Goal: Feedback & Contribution: Leave review/rating

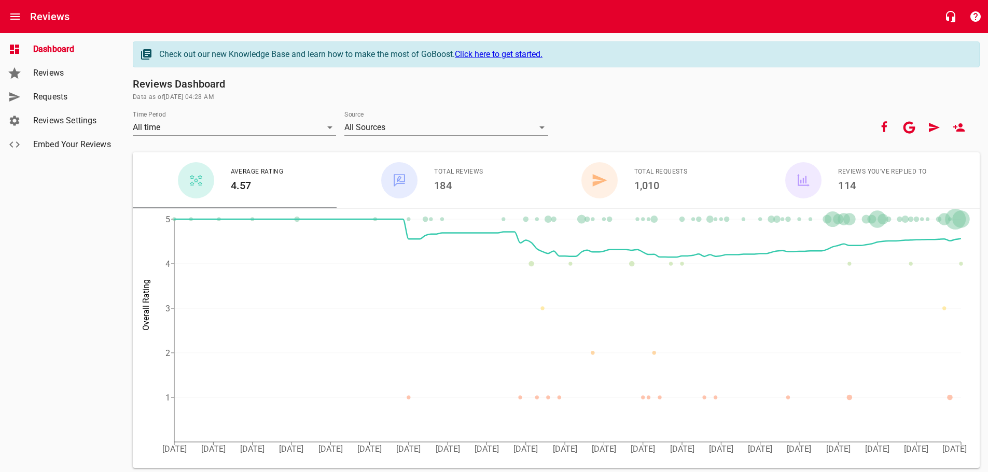
click at [59, 95] on span "Requests" at bounding box center [72, 97] width 79 height 12
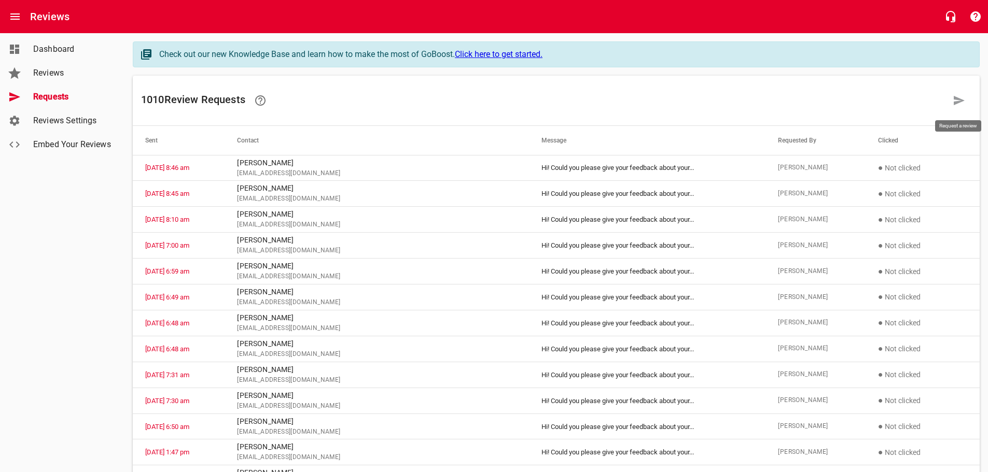
click at [957, 100] on icon at bounding box center [958, 100] width 11 height 9
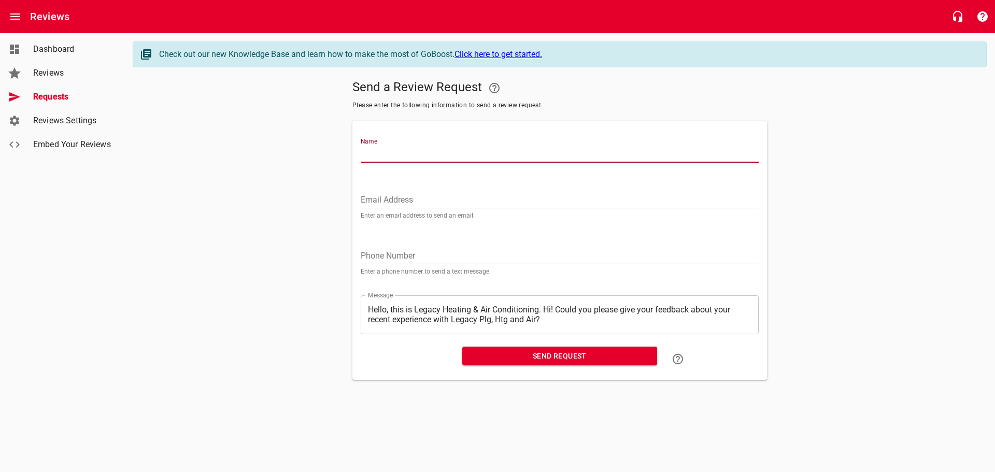
click at [372, 154] on input "Name" at bounding box center [560, 154] width 398 height 17
type input "[PERSON_NAME]"
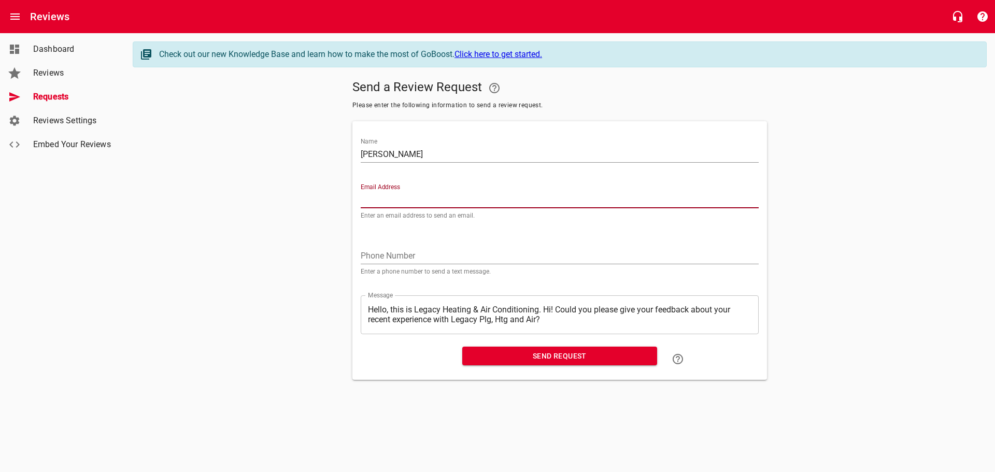
paste input "[EMAIL_ADDRESS][DOMAIN_NAME]"
type input "[EMAIL_ADDRESS][DOMAIN_NAME]"
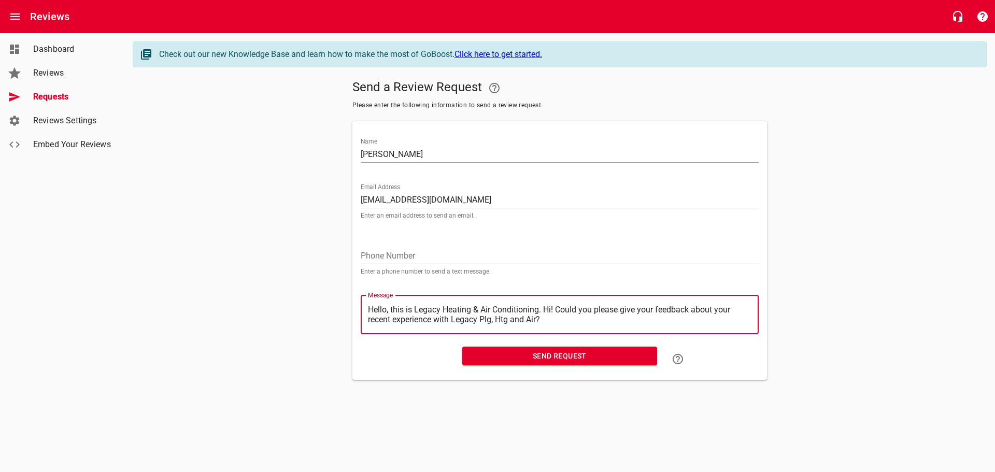
click at [546, 307] on textarea "Hello, this is Legacy Heating & Air Conditioning. Hi! Could you please give you…" at bounding box center [560, 315] width 384 height 20
type textarea "Hello, this is Legacy Heating & Air Conditioning.Hi! Could you please give your…"
type textarea "Hello, this is Legacy Heating & Air ConditioningHi! Could you please give your …"
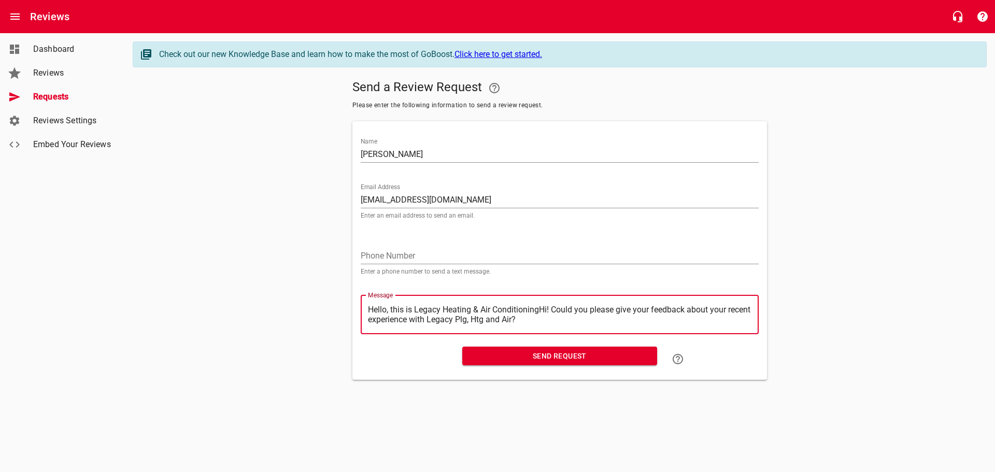
type textarea "Hello, this is Legacy Heating & Air ConditioninHi! Could you please give your f…"
type textarea "Hello, this is Legacy Heating & Air ConditioniHi! Could you please give your fe…"
type textarea "Hello, this is Legacy Heating & Air ConditionHi! Could you please give your fee…"
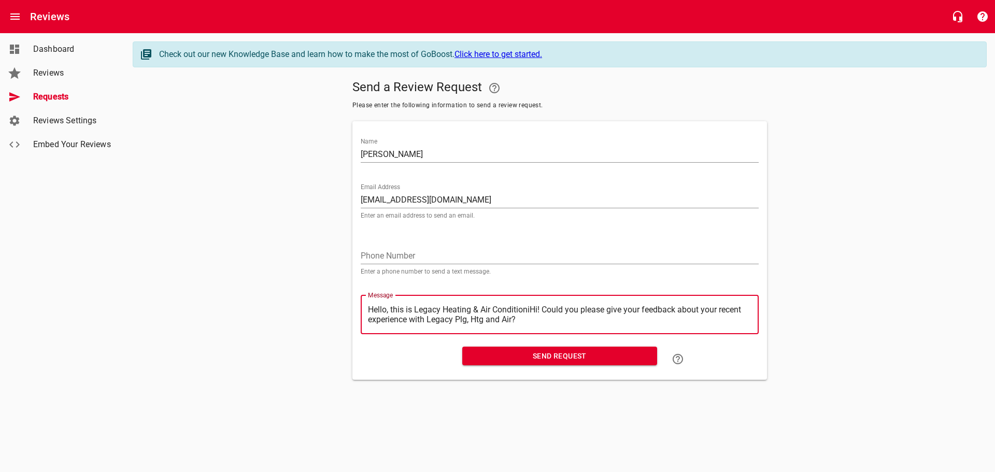
type textarea "Hello, this is Legacy Heating & Air ConditionHi! Could you please give your fee…"
type textarea "Hello, this is Legacy Heating & Air ConditioHi! Could you please give your feed…"
type textarea "Hello, this is Legacy Heating & Air ConditiHi! Could you please give your feedb…"
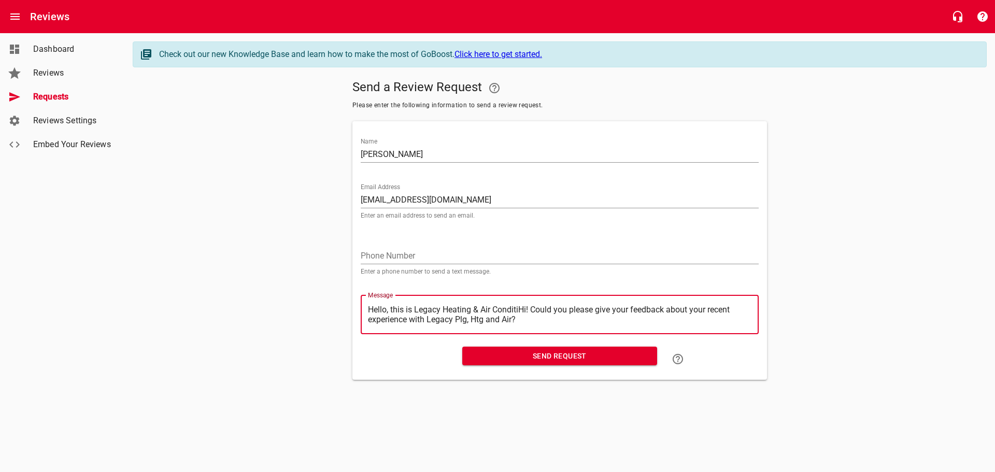
type textarea "Hello, this is Legacy Heating & Air ConditHi! Could you please give your feedba…"
type textarea "Hello, this is Legacy Heating & Air CondiHi! Could you please give your feedbac…"
type textarea "Hello, this is Legacy Heating & Air CondHi! Could you please give your feedback…"
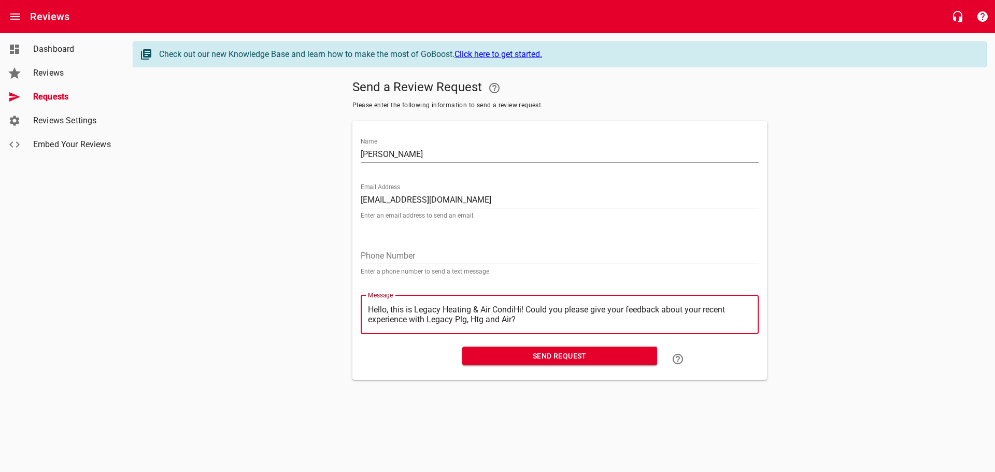
type textarea "Hello, this is Legacy Heating & Air CondHi! Could you please give your feedback…"
type textarea "Hello, this is Legacy Heating & Air ConHi! Could you please give your feedback …"
type textarea "Hello, this is Legacy Heating & Air CoHi! Could you please give your feedback a…"
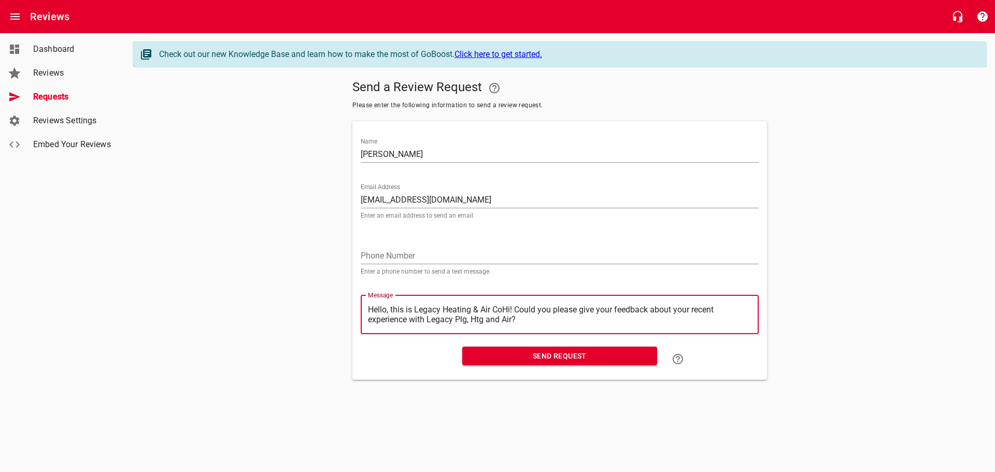
type textarea "Hello, this is Legacy Heating & Air CHi! Could you please give your feedback ab…"
type textarea "Hello, this is Legacy Heating & Air Hi! Could you please give your feedback abo…"
type textarea "Hello, this is Legacy Heating & AirHi! Could you please give your feedback abou…"
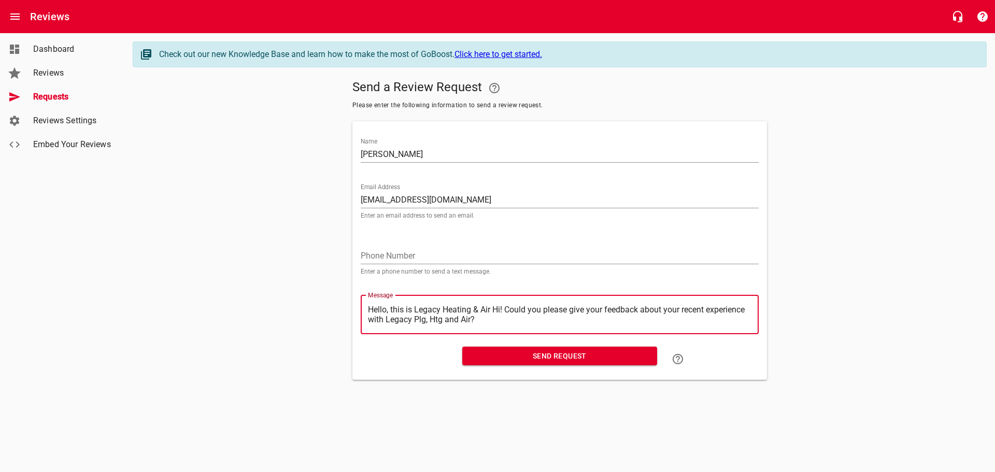
type textarea "Hello, this is Legacy Heating & AirHi! Could you please give your feedback abou…"
type textarea "Hello, this is Legacy Heating & AiHi! Could you please give your feedback about…"
type textarea "Hello, this is Legacy Heating & AHi! Could you please give your feedback about …"
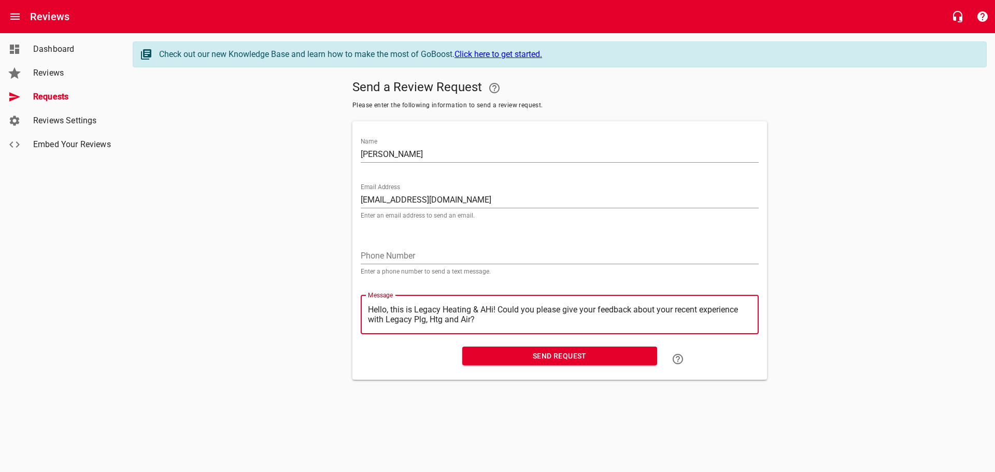
type textarea "Hello, this is Legacy Heating & Hi! Could you please give your feedback about y…"
type textarea "Hello, this is Legacy Heating &Hi! Could you please give your feedback about yo…"
type textarea "Hello, this is Legacy Heating Hi! Could you please give your feedback about you…"
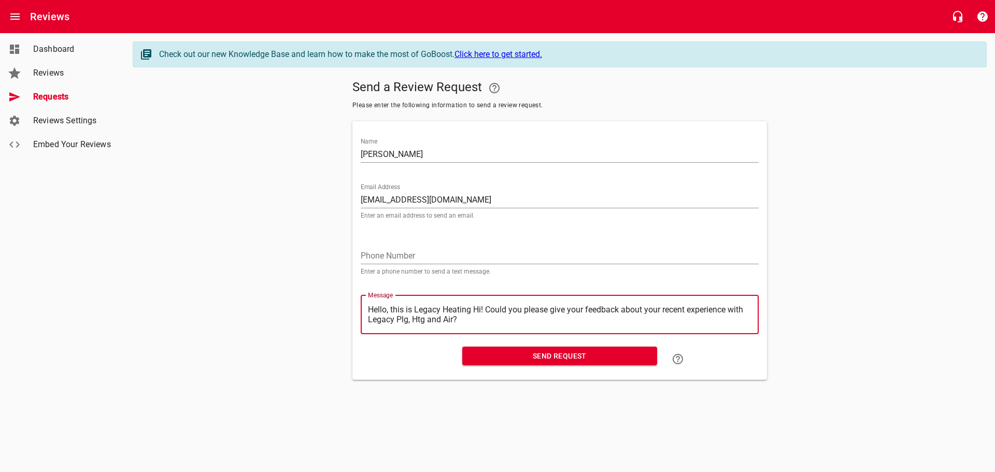
type textarea "Hello, this is Legacy HeatingHi! Could you please give your feedback about your…"
type textarea "Hello, this is Legacy HeatinHi! Could you please give your feedback about your …"
type textarea "Hello, this is Legacy HeatiHi! Could you please give your feedback about your r…"
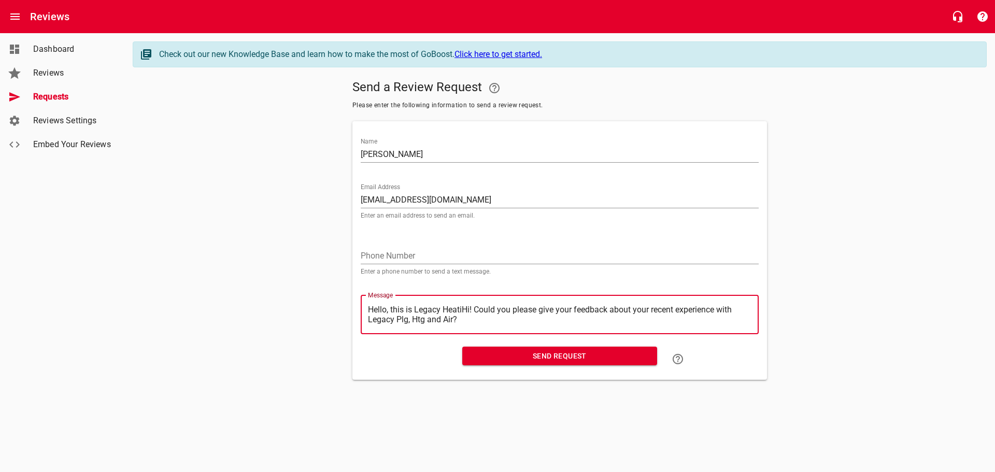
type textarea "Hello, this is Legacy HeatHi! Could you please give your feedback about your re…"
type textarea "Hello, this is Legacy HeaHi! Could you please give your feedback about your rec…"
type textarea "Hello, this is Legacy HeHi! Could you please give your feedback about your rece…"
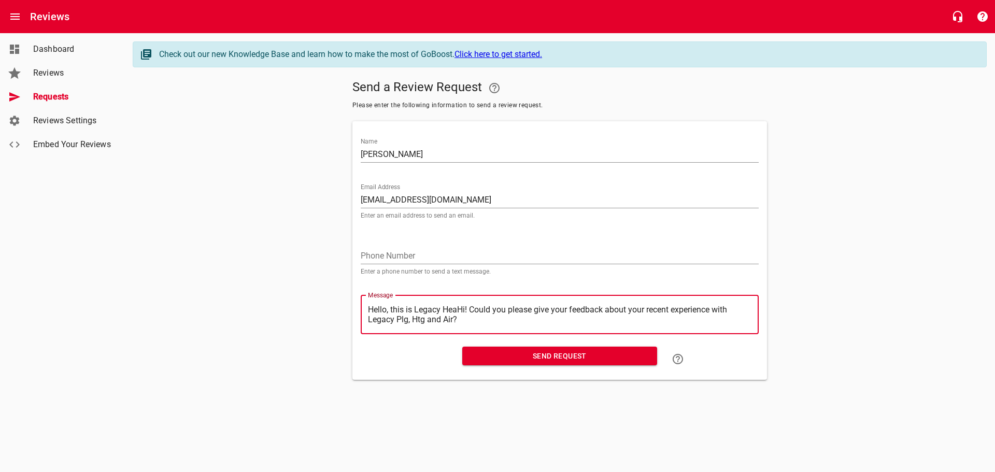
type textarea "Hello, this is Legacy HeHi! Could you please give your feedback about your rece…"
type textarea "Hello, this is Legacy HHi! Could you please give your feedback about your recen…"
type textarea "Hello, this is Legacy Hi! Could you please give your feedback about your recent…"
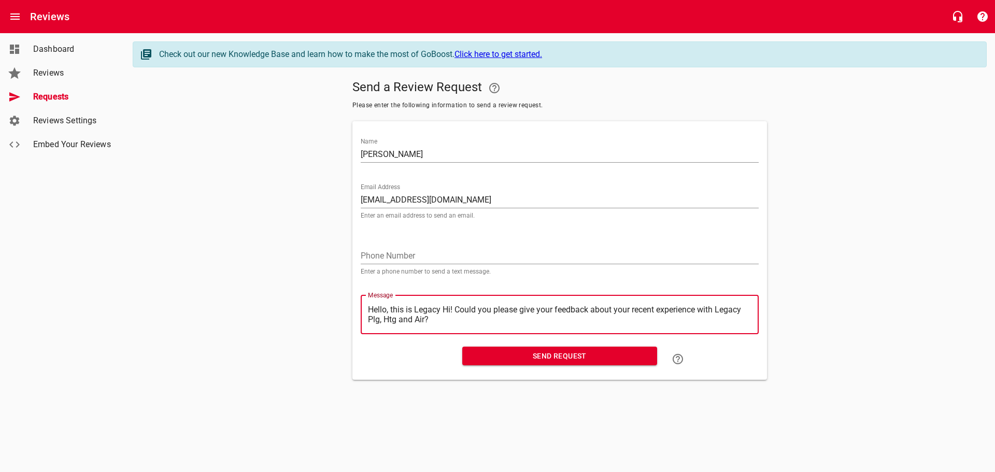
type textarea "Hello, this is LegacyHi! Could you please give your feedback about your recent …"
type textarea "Hello, this is LegacHi! Could you please give your feedback about your recent e…"
type textarea "Hello, this is LegaHi! Could you please give your feedback about your recent ex…"
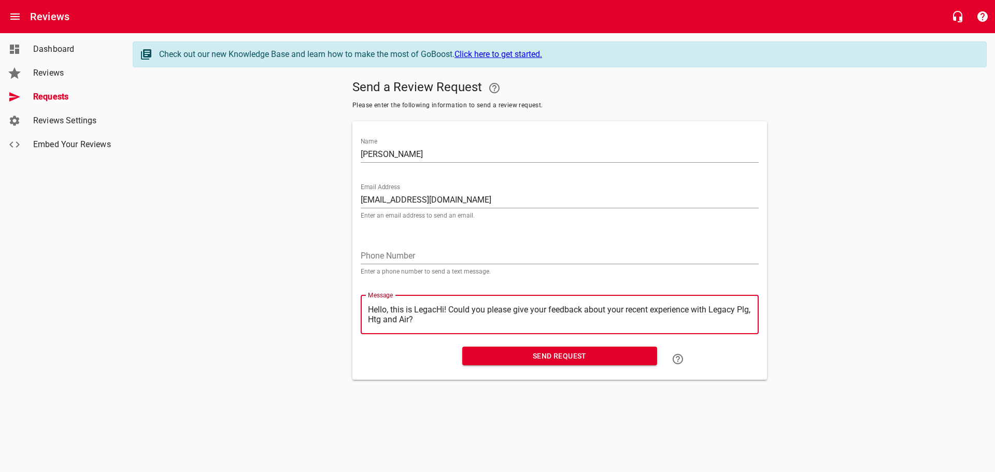
type textarea "Hello, this is LegaHi! Could you please give your feedback about your recent ex…"
type textarea "Hello, this is LegHi! Could you please give your feedback about your recent exp…"
type textarea "Hello, this is LeHi! Could you please give your feedback about your recent expe…"
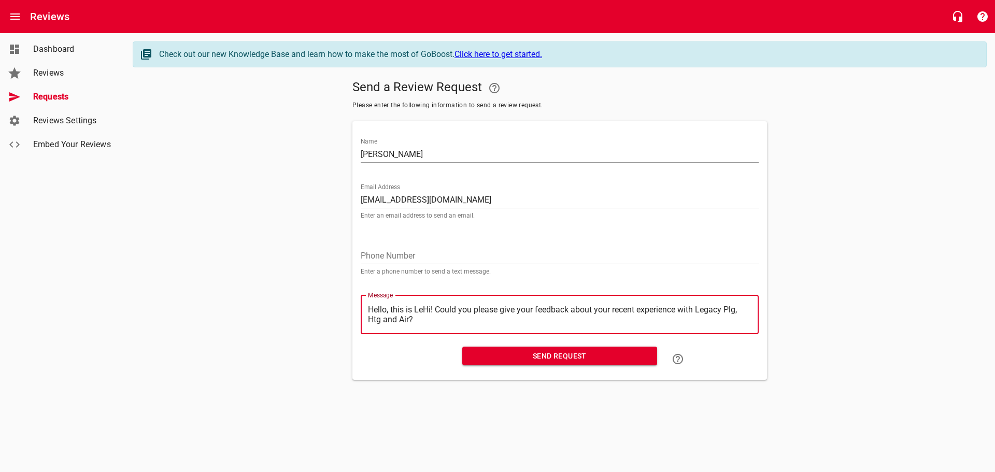
type textarea "Hello, this is LHi! Could you please give your feedback about your recent exper…"
type textarea "Hello, this is Hi! Could you please give your feedback about your recent experi…"
type textarea "Hello, this isHi! Could you please give your feedback about your recent experie…"
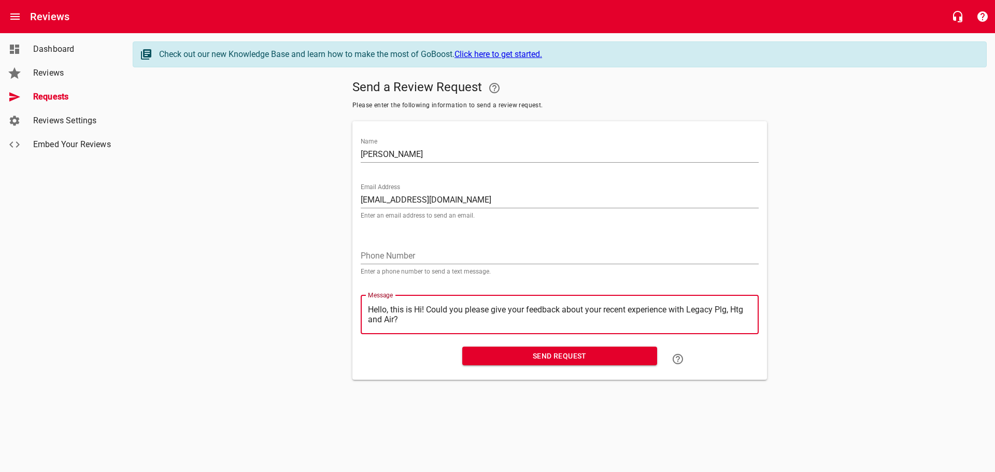
type textarea "Hello, this isHi! Could you please give your feedback about your recent experie…"
type textarea "Hello, this iHi! Could you please give your feedback about your recent experien…"
type textarea "Hello, this Hi! Could you please give your feedback about your recent experienc…"
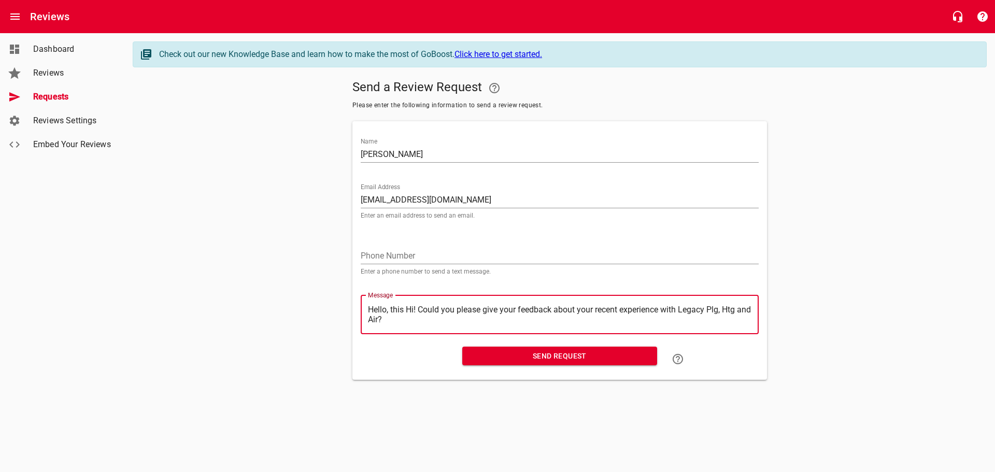
type textarea "Hello, thisHi! Could you please give your feedback about your recent experience…"
type textarea "Hello, thiHi! Could you please give your feedback about your recent experience …"
type textarea "Hello, thHi! Could you please give your feedback about your recent experience w…"
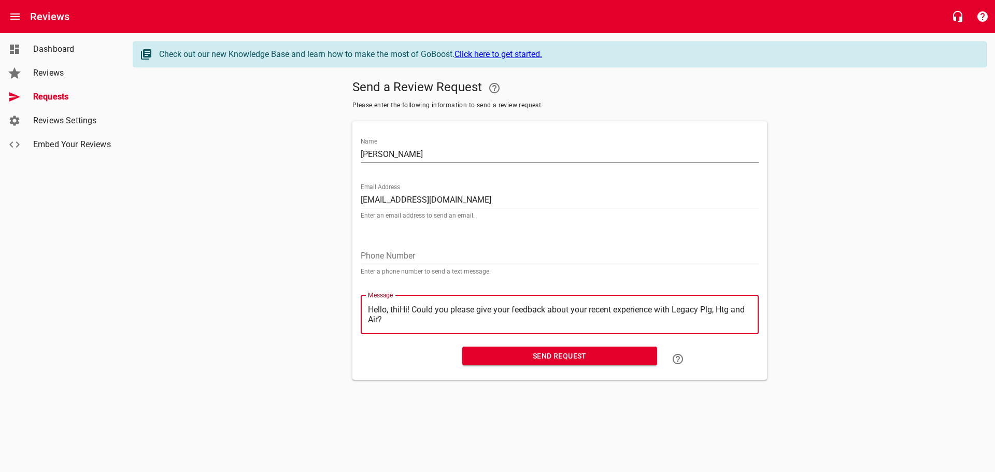
type textarea "Hello, thHi! Could you please give your feedback about your recent experience w…"
type textarea "Hello, tHi! Could you please give your feedback about your recent experience wi…"
type textarea "Hello, Hi! Could you please give your feedback about your recent experience wit…"
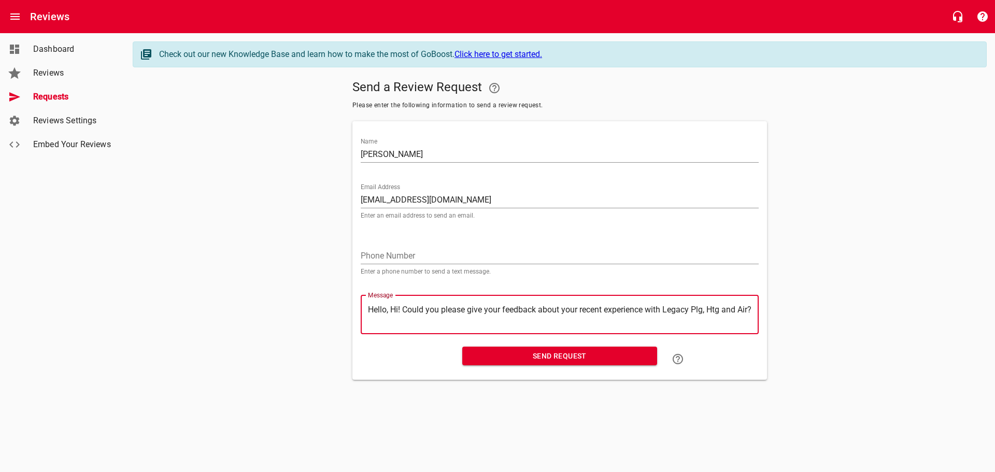
type textarea "Hello,Hi! Could you please give your feedback about your recent experience with…"
type textarea "HelloHi! Could you please give your feedback about your recent experience with …"
type textarea "HellHi! Could you please give your feedback about your recent experience with L…"
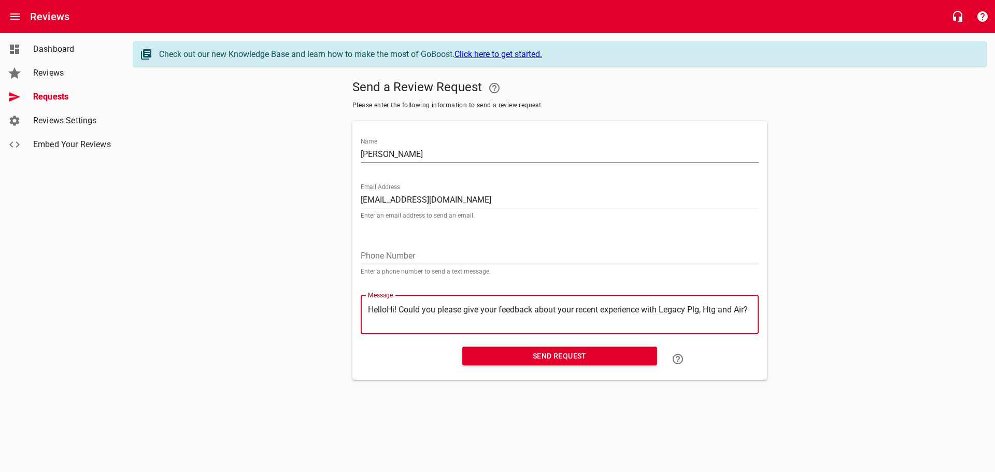
type textarea "HellHi! Could you please give your feedback about your recent experience with L…"
type textarea "HelHi! Could you please give your feedback about your recent experience with Le…"
type textarea "HeHi! Could you please give your feedback about your recent experience with Leg…"
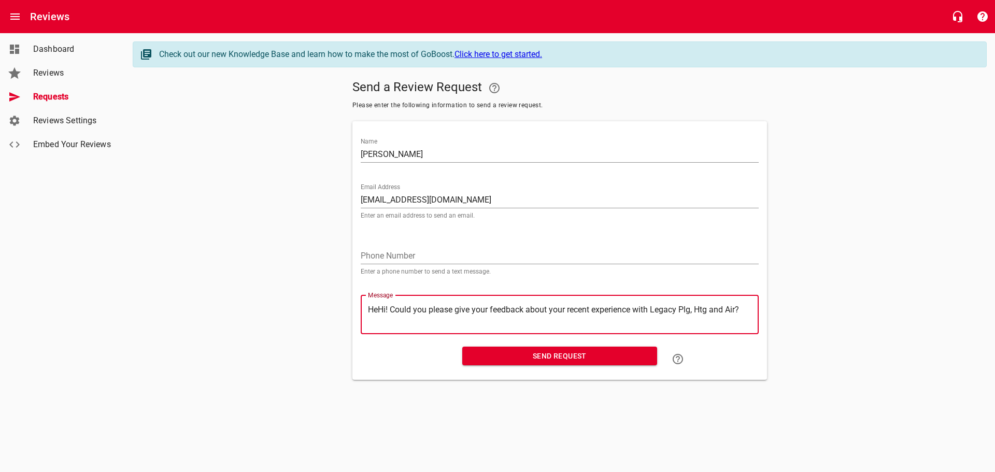
type textarea "HHi! Could you please give your feedback about your recent experience with Lega…"
type textarea "Hi! Could you please give your feedback about your recent experience with Legac…"
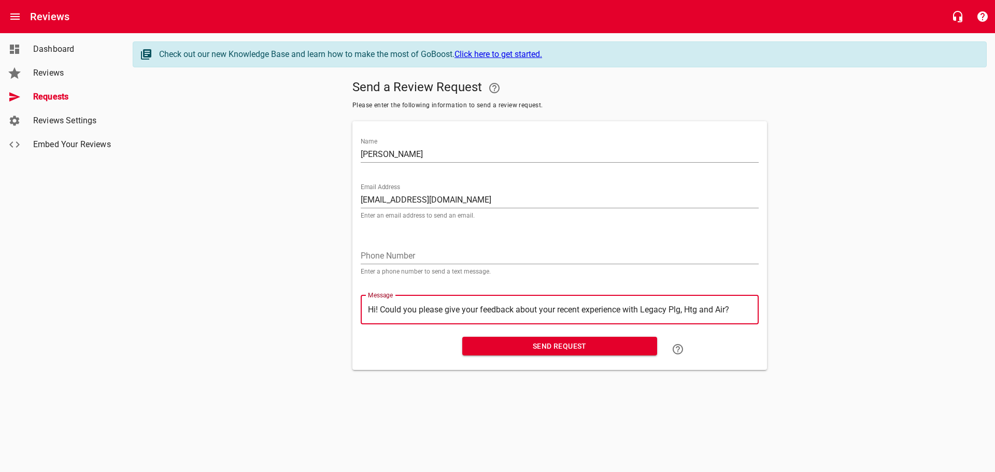
type textarea "Hi! Could you please give your feedback about your recent experience with Legac…"
click at [552, 346] on span "Send Request" at bounding box center [560, 346] width 178 height 13
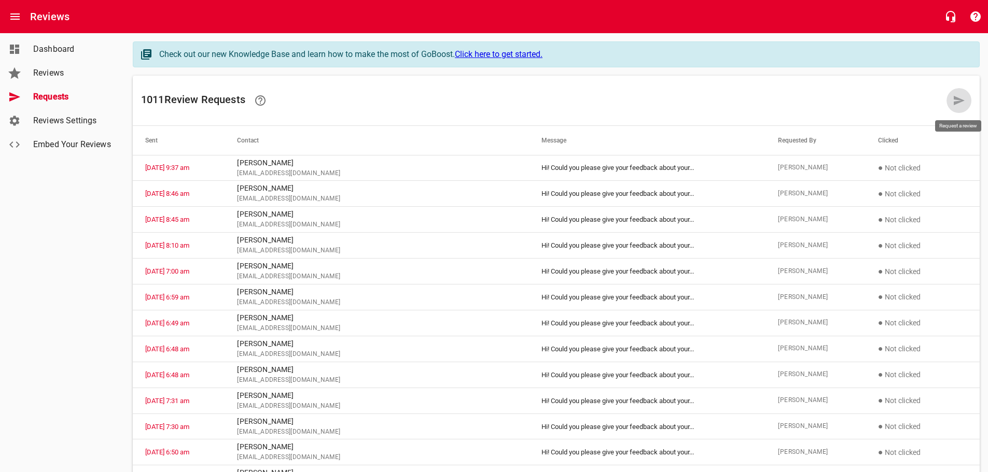
click at [955, 100] on icon at bounding box center [958, 100] width 12 height 12
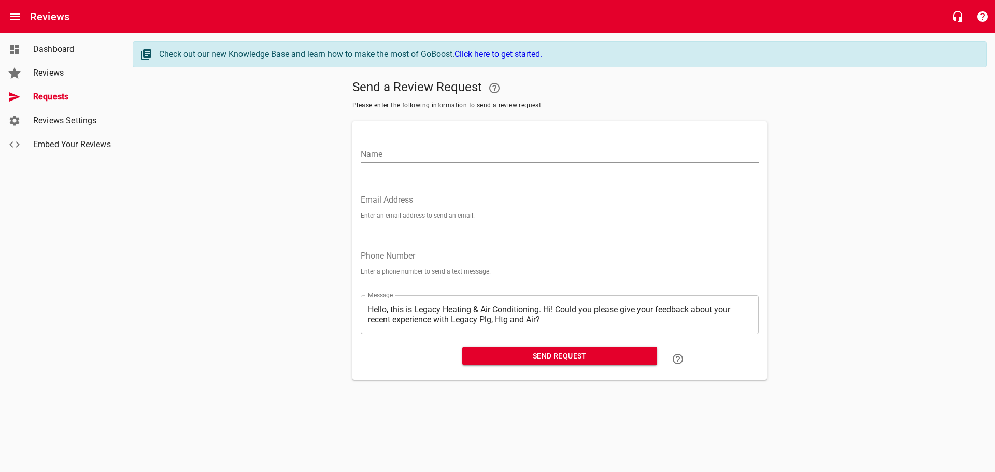
click at [383, 151] on input "Name" at bounding box center [560, 154] width 398 height 17
type input "JARADAY SOE"
paste input "[EMAIL_ADDRESS][DOMAIN_NAME]"
type input "[EMAIL_ADDRESS][DOMAIN_NAME]"
click at [545, 309] on textarea "Hello, this is Legacy Heating & Air Conditioning. Hi! Could you please give you…" at bounding box center [560, 315] width 384 height 20
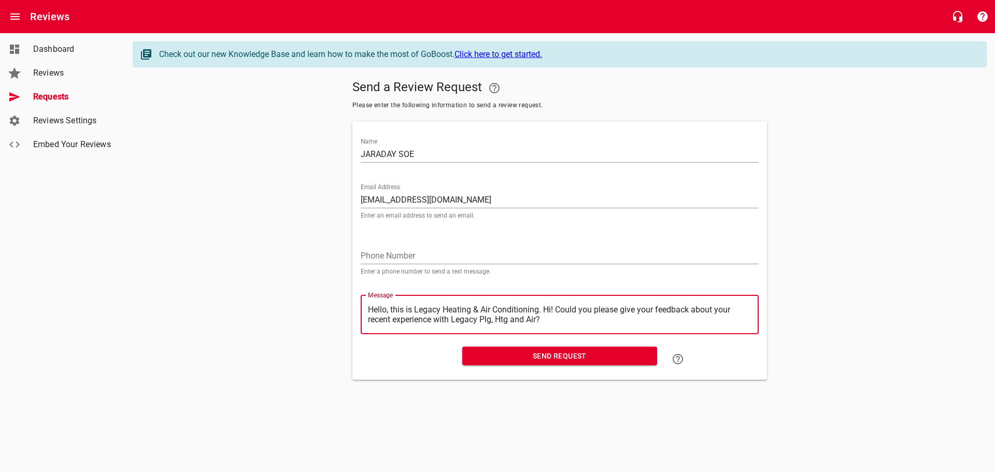
type textarea "Hello, this is Legacy Heating & Air Conditioning.Hi! Could you please give your…"
type textarea "Hello, this is Legacy Heating & Air ConditioningHi! Could you please give your …"
type textarea "Hello, this is Legacy Heating & Air ConditioninHi! Could you please give your f…"
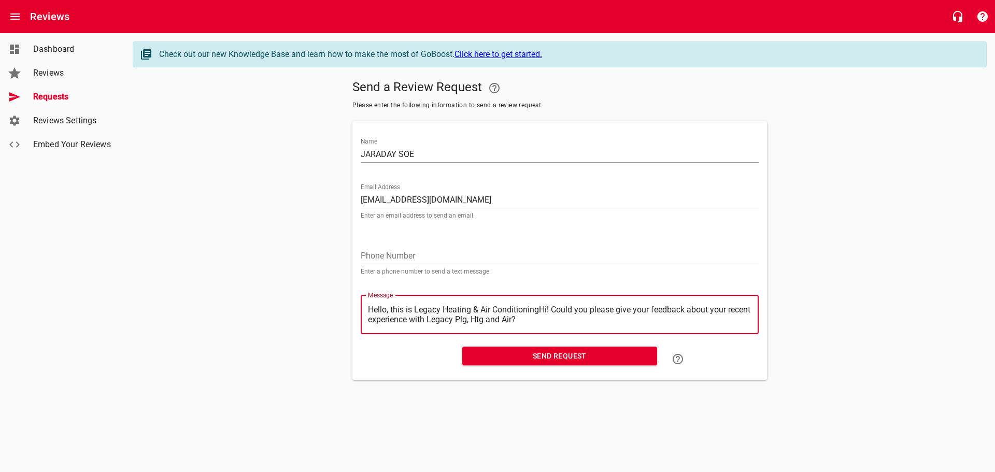
type textarea "Hello, this is Legacy Heating & Air ConditioninHi! Could you please give your f…"
type textarea "Hello, this is Legacy Heating & Air ConditioniHi! Could you please give your fe…"
type textarea "Hello, this is Legacy Heating & Air ConditionHi! Could you please give your fee…"
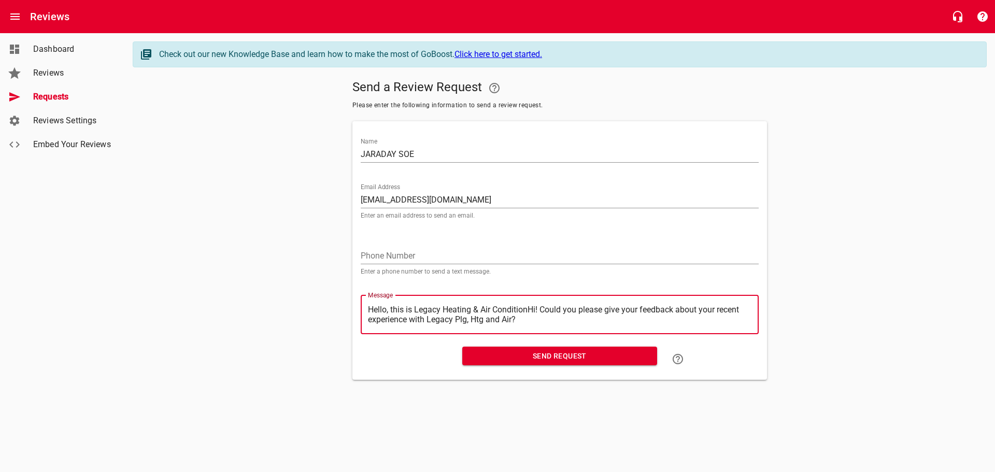
type textarea "Hello, this is Legacy Heating & Air ConditioHi! Could you please give your feed…"
type textarea "Hello, this is Legacy Heating & Air ConditiHi! Could you please give your feedb…"
type textarea "Hello, this is Legacy Heating & Air ConditHi! Could you please give your feedba…"
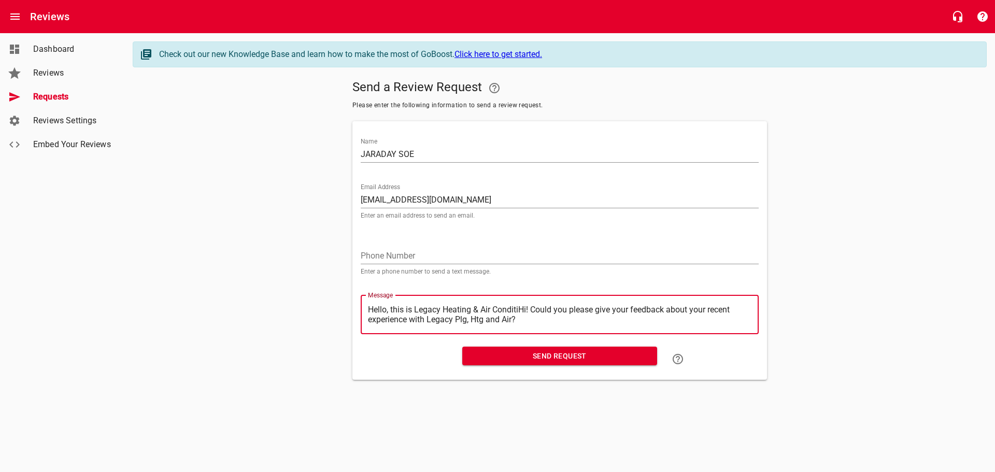
type textarea "Hello, this is Legacy Heating & Air ConditHi! Could you please give your feedba…"
type textarea "Hello, this is Legacy Heating & Air CondiHi! Could you please give your feedbac…"
type textarea "Hello, this is Legacy Heating & Air CondHi! Could you please give your feedback…"
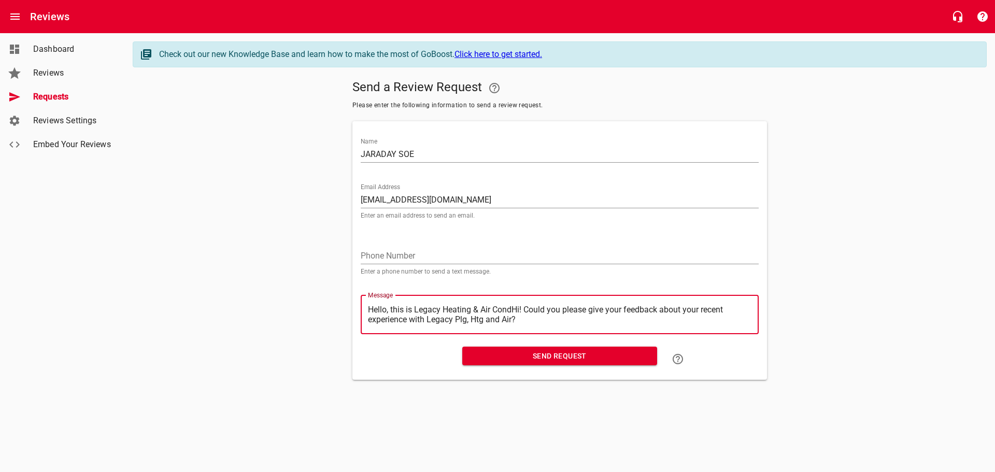
type textarea "Hello, this is Legacy Heating & Air ConHi! Could you please give your feedback …"
type textarea "Hello, this is Legacy Heating & Air CoHi! Could you please give your feedback a…"
type textarea "Hello, this is Legacy Heating & Air CHi! Could you please give your feedback ab…"
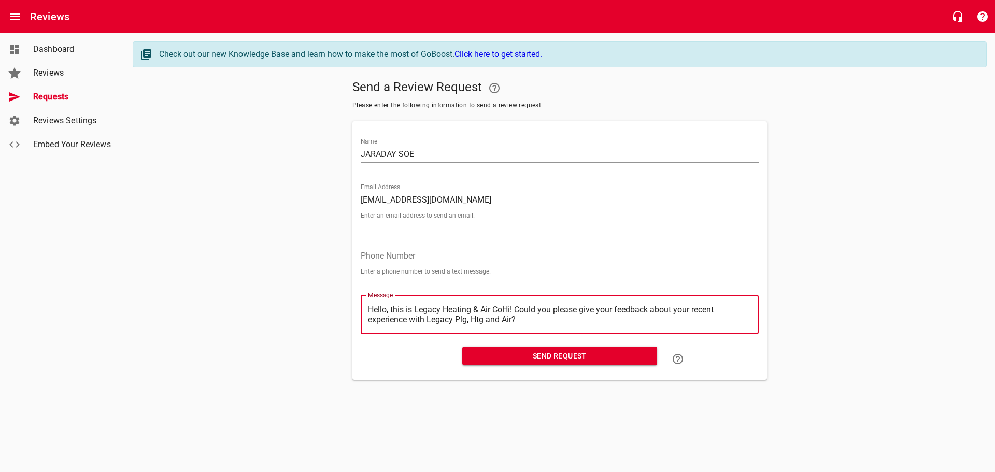
type textarea "Hello, this is Legacy Heating & Air CHi! Could you please give your feedback ab…"
type textarea "Hello, this is Legacy Heating & Air Hi! Could you please give your feedback abo…"
type textarea "Hello, this is Legacy Heating & AirHi! Could you please give your feedback abou…"
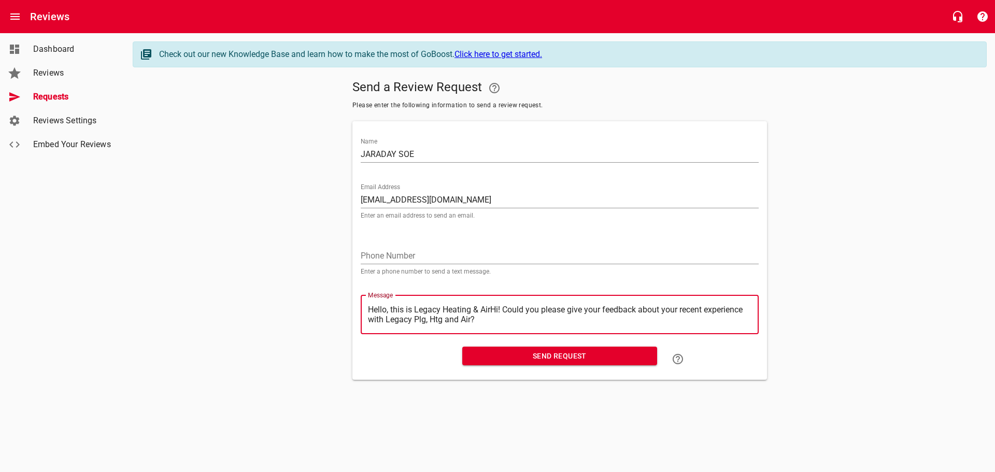
type textarea "Hello, this is Legacy Heating & AiHi! Could you please give your feedback about…"
type textarea "Hello, this is Legacy Heating & AHi! Could you please give your feedback about …"
type textarea "Hello, this is Legacy Heating & Hi! Could you please give your feedback about y…"
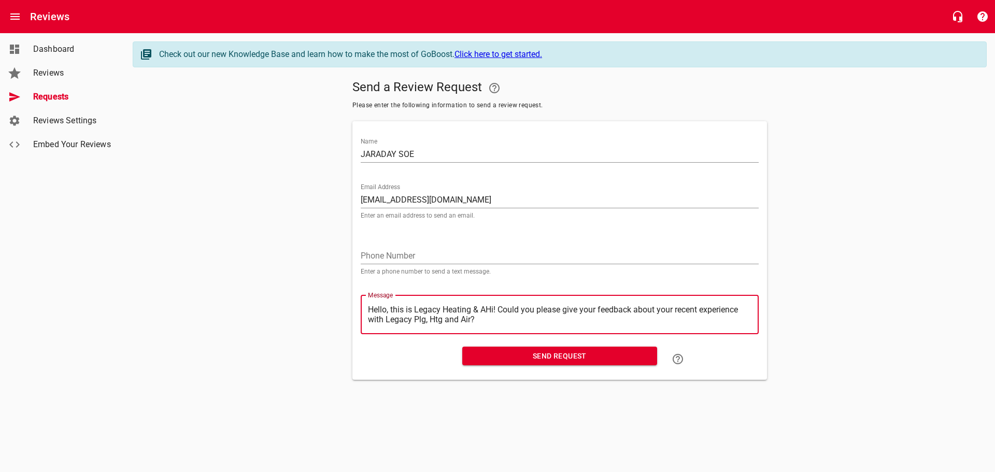
type textarea "Hello, this is Legacy Heating & Hi! Could you please give your feedback about y…"
type textarea "Hello, this is Legacy Heating &Hi! Could you please give your feedback about yo…"
type textarea "Hello, this is Legacy Heating Hi! Could you please give your feedback about you…"
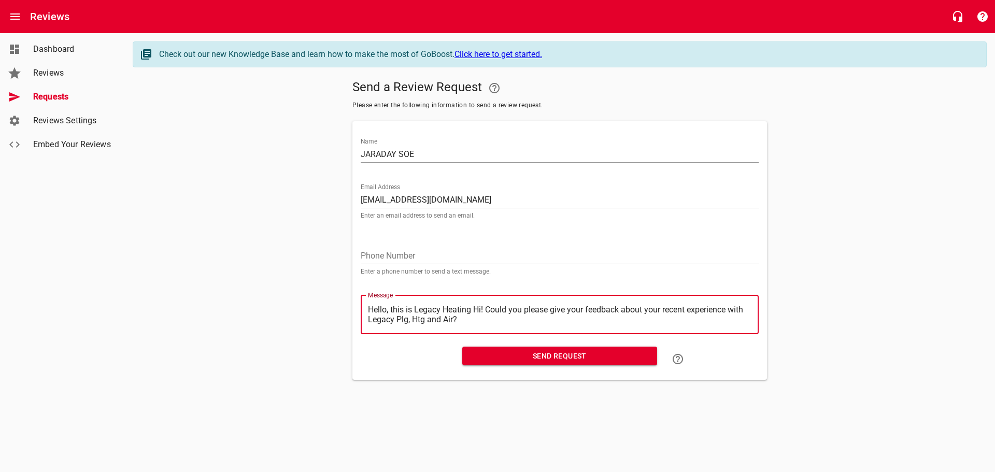
type textarea "Hello, this is Legacy HeatingHi! Could you please give your feedback about your…"
type textarea "Hello, this is Legacy HeatinHi! Could you please give your feedback about your …"
type textarea "Hello, this is Legacy HeatiHi! Could you please give your feedback about your r…"
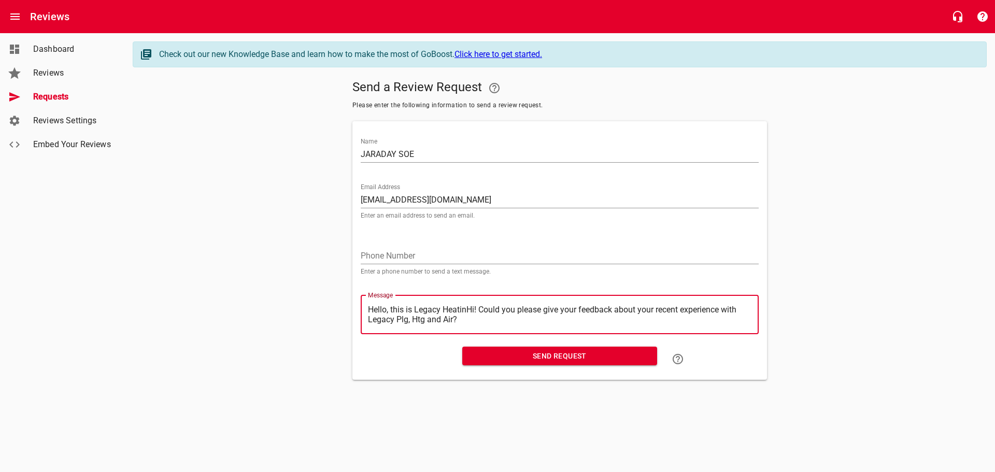
type textarea "Hello, this is Legacy HeatiHi! Could you please give your feedback about your r…"
type textarea "Hello, this is Legacy HeatHi! Could you please give your feedback about your re…"
type textarea "Hello, this is Legacy HeaHi! Could you please give your feedback about your rec…"
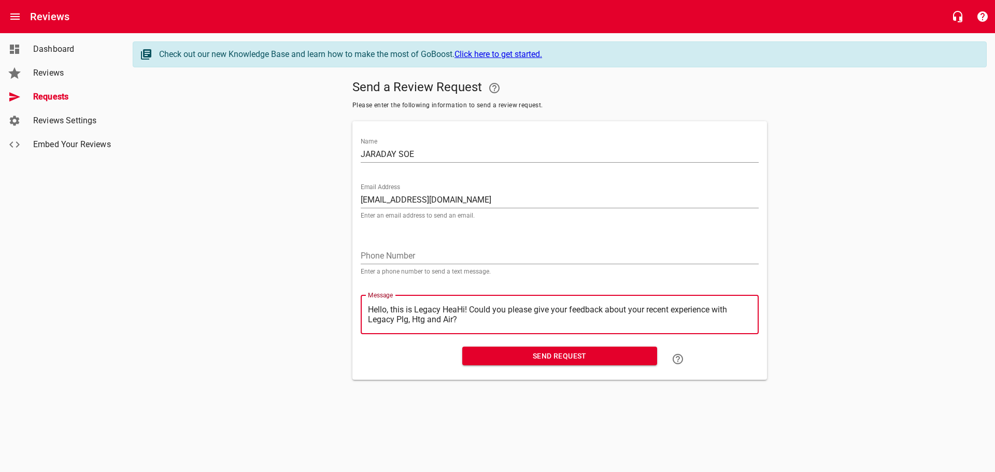
type textarea "Hello, this is Legacy HeHi! Could you please give your feedback about your rece…"
type textarea "Hello, this is Legacy HHi! Could you please give your feedback about your recen…"
type textarea "Hello, this is Legacy Hi! Could you please give your feedback about your recent…"
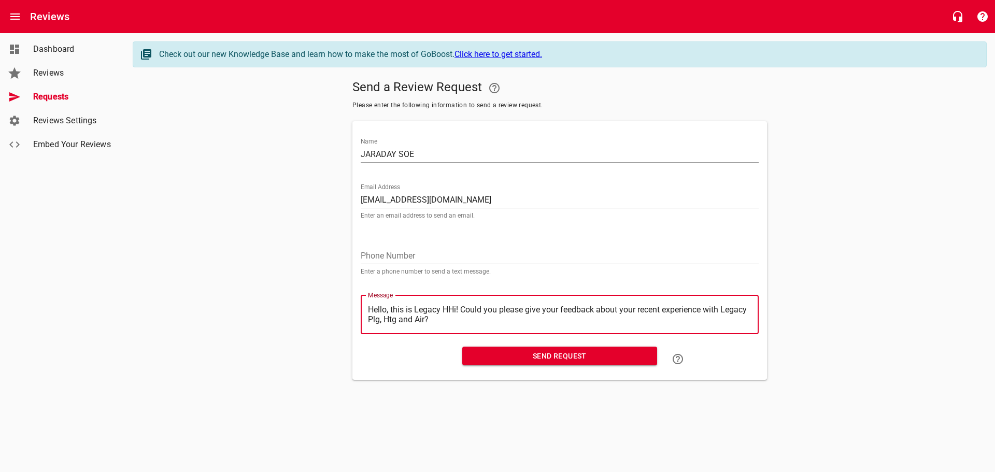
type textarea "Hello, this is Legacy Hi! Could you please give your feedback about your recent…"
type textarea "Hello, this is LegacyHi! Could you please give your feedback about your recent …"
type textarea "Hello, this is LegacHi! Could you please give your feedback about your recent e…"
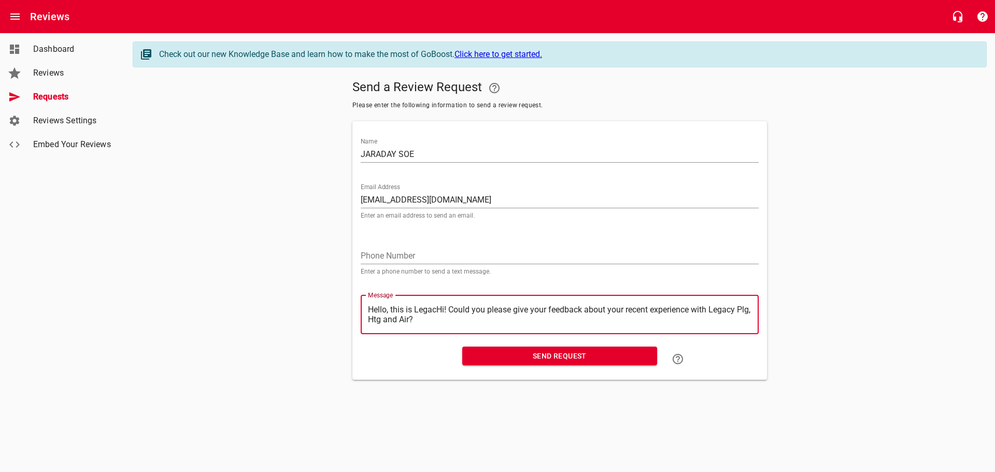
type textarea "Hello, this is LegaHi! Could you please give your feedback about your recent ex…"
type textarea "Hello, this is LegHi! Could you please give your feedback about your recent exp…"
type textarea "Hello, this is LeHi! Could you please give your feedback about your recent expe…"
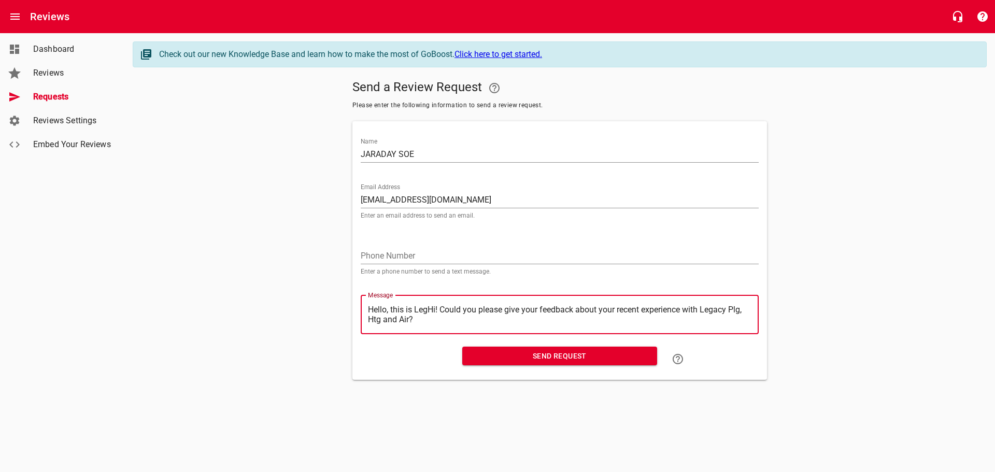
type textarea "Hello, this is LeHi! Could you please give your feedback about your recent expe…"
type textarea "Hello, this is LHi! Could you please give your feedback about your recent exper…"
type textarea "Hello, this is Hi! Could you please give your feedback about your recent experi…"
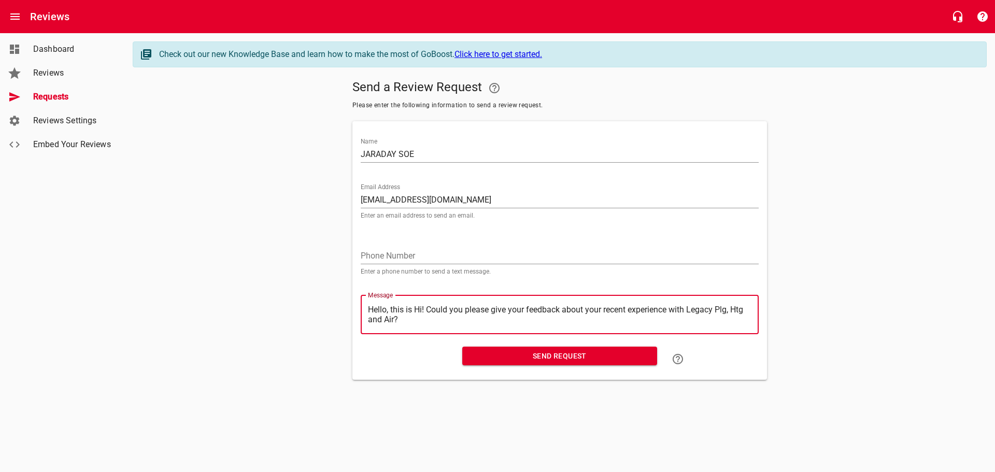
type textarea "Hello, this isHi! Could you please give your feedback about your recent experie…"
type textarea "Hello, this iHi! Could you please give your feedback about your recent experien…"
type textarea "Hello, this Hi! Could you please give your feedback about your recent experienc…"
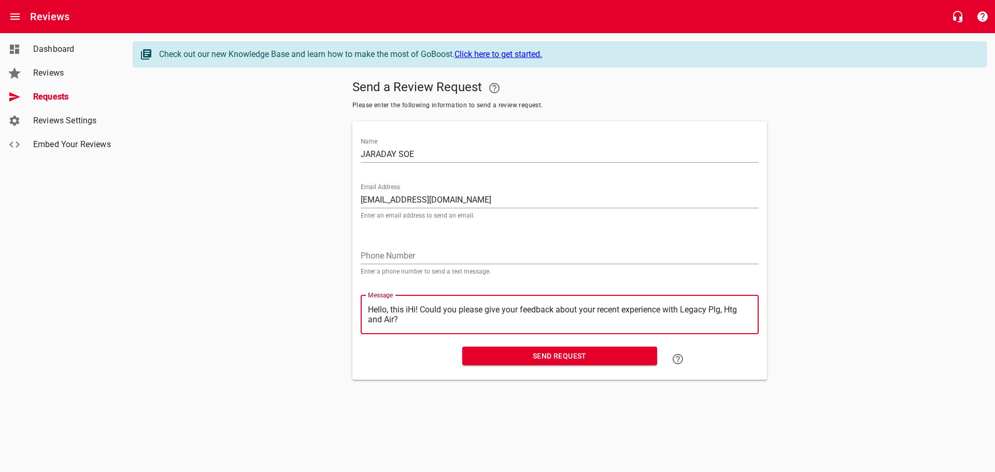
type textarea "Hello, this Hi! Could you please give your feedback about your recent experienc…"
type textarea "Hello, thisHi! Could you please give your feedback about your recent experience…"
type textarea "Hello, thiHi! Could you please give your feedback about your recent experience …"
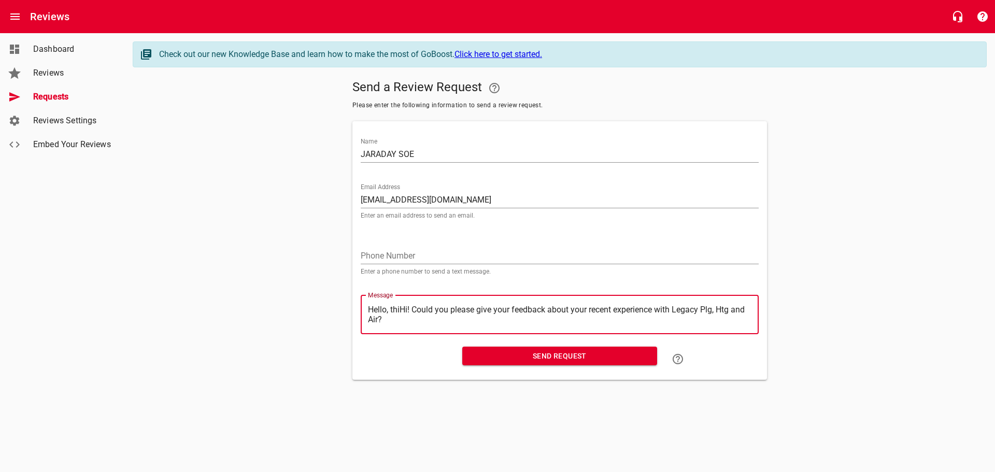
type textarea "Hello, thHi! Could you please give your feedback about your recent experience w…"
type textarea "Hello, tHi! Could you please give your feedback about your recent experience wi…"
type textarea "Hello, Hi! Could you please give your feedback about your recent experience wit…"
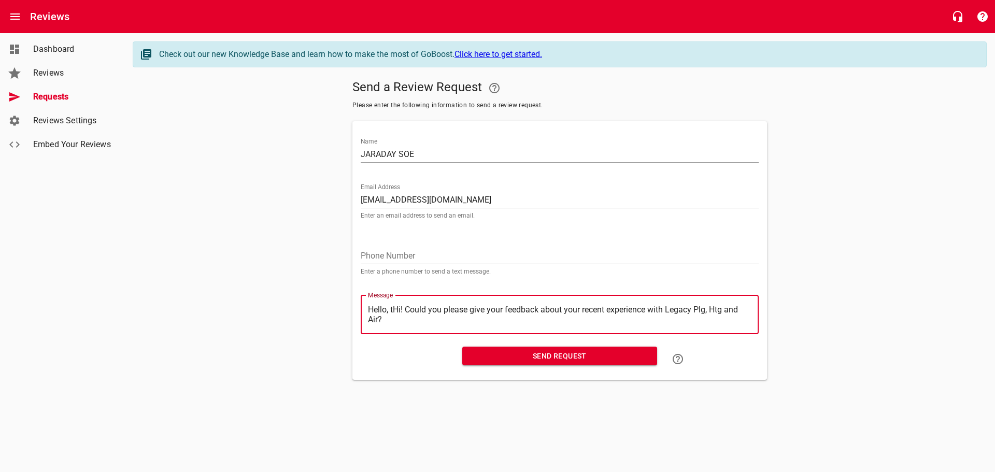
type textarea "Hello, Hi! Could you please give your feedback about your recent experience wit…"
type textarea "Hello,Hi! Could you please give your feedback about your recent experience with…"
type textarea "HelloHi! Could you please give your feedback about your recent experience with …"
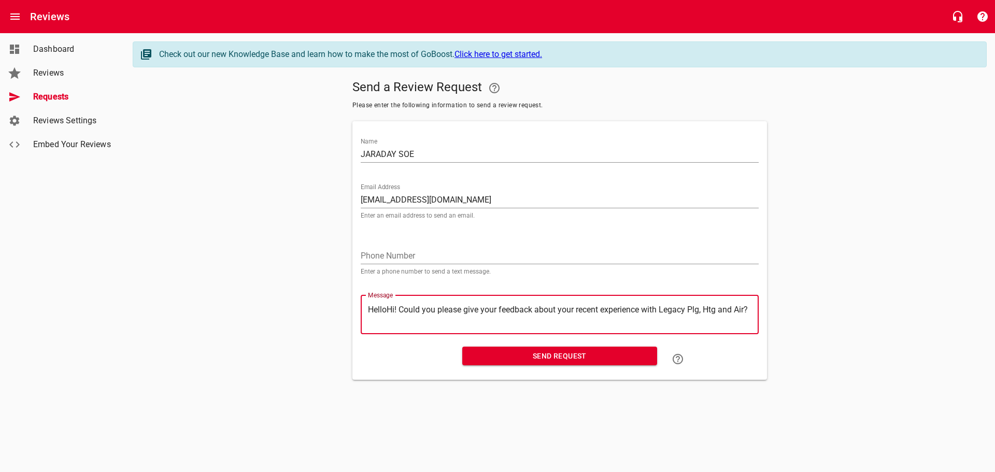
type textarea "HellHi! Could you please give your feedback about your recent experience with L…"
type textarea "HelHi! Could you please give your feedback about your recent experience with Le…"
type textarea "HeHi! Could you please give your feedback about your recent experience with Leg…"
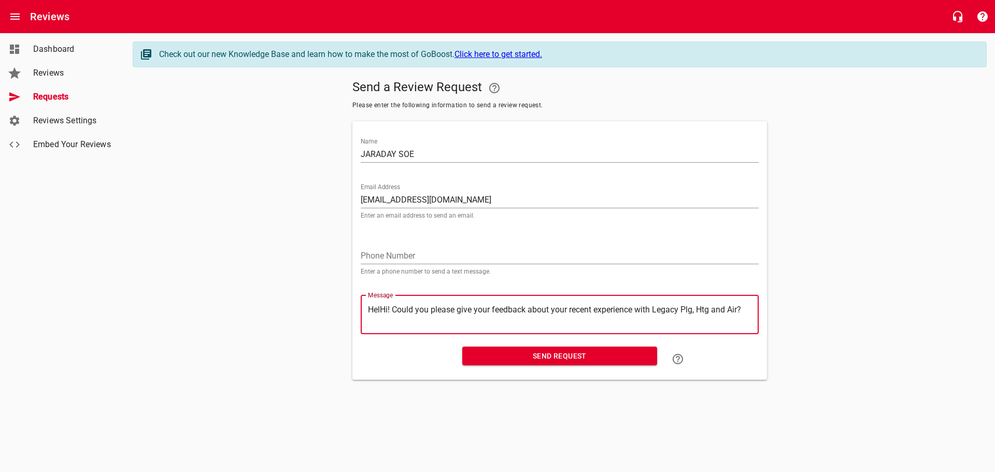
type textarea "HeHi! Could you please give your feedback about your recent experience with Leg…"
type textarea "HHi! Could you please give your feedback about your recent experience with Lega…"
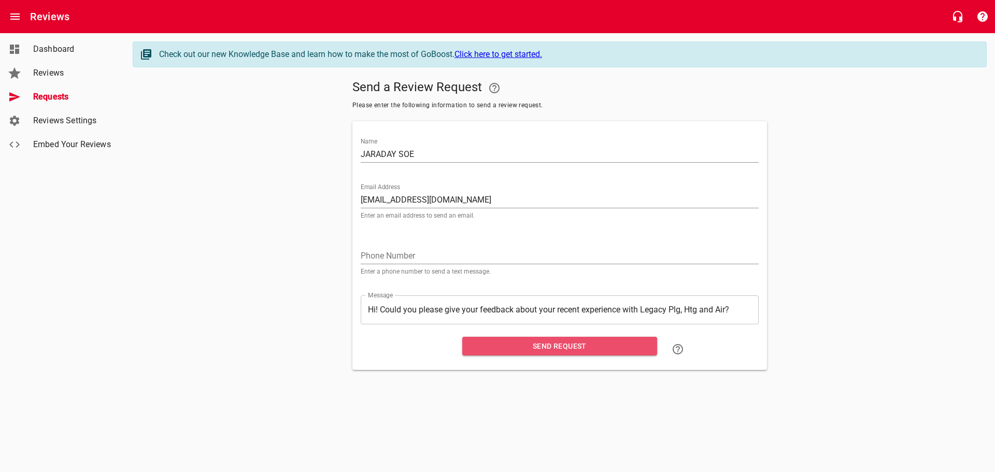
click at [572, 347] on span "Send Request" at bounding box center [560, 346] width 178 height 13
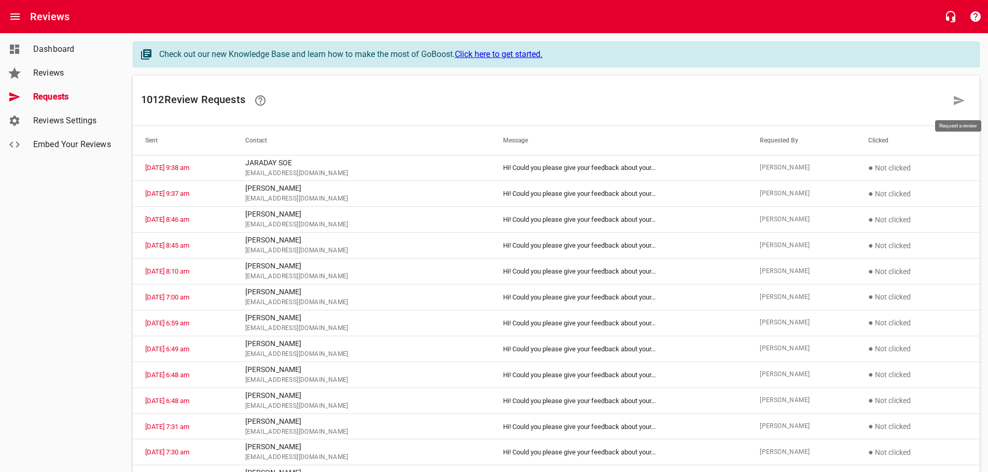
click at [957, 104] on icon at bounding box center [958, 100] width 11 height 9
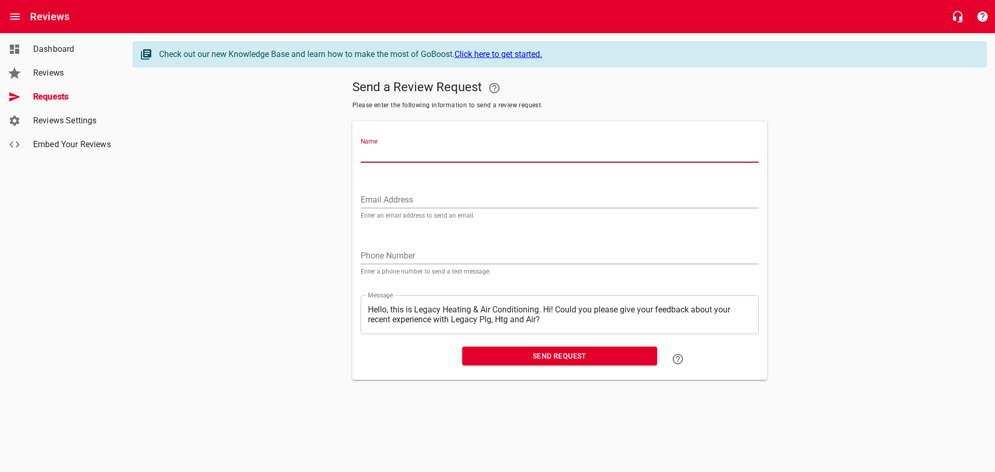
click at [374, 149] on input "Name" at bounding box center [560, 154] width 398 height 17
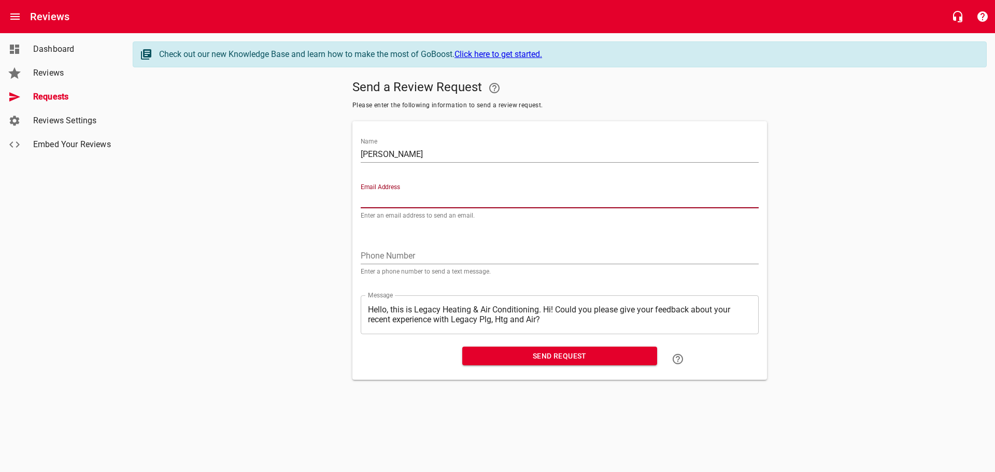
paste input "[EMAIL_ADDRESS][DOMAIN_NAME]"
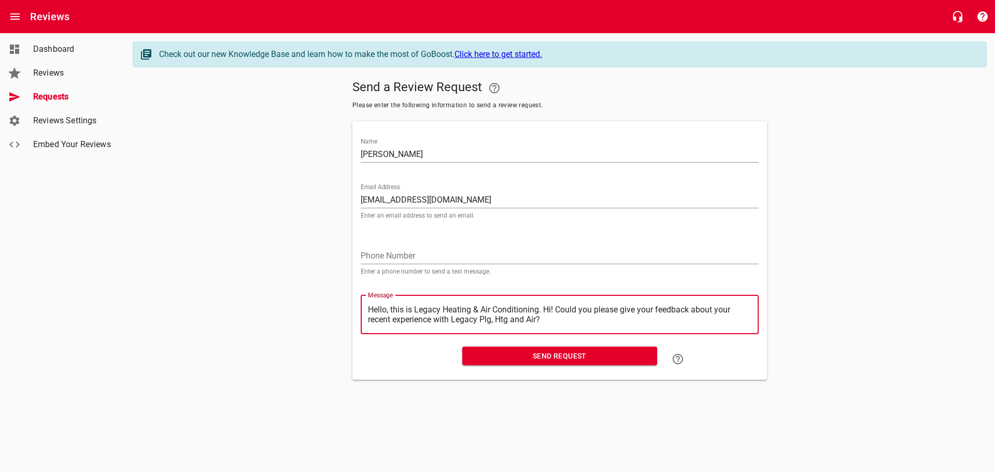
click at [545, 311] on textarea "Hello, this is Legacy Heating & Air Conditioning. Hi! Could you please give you…" at bounding box center [560, 315] width 384 height 20
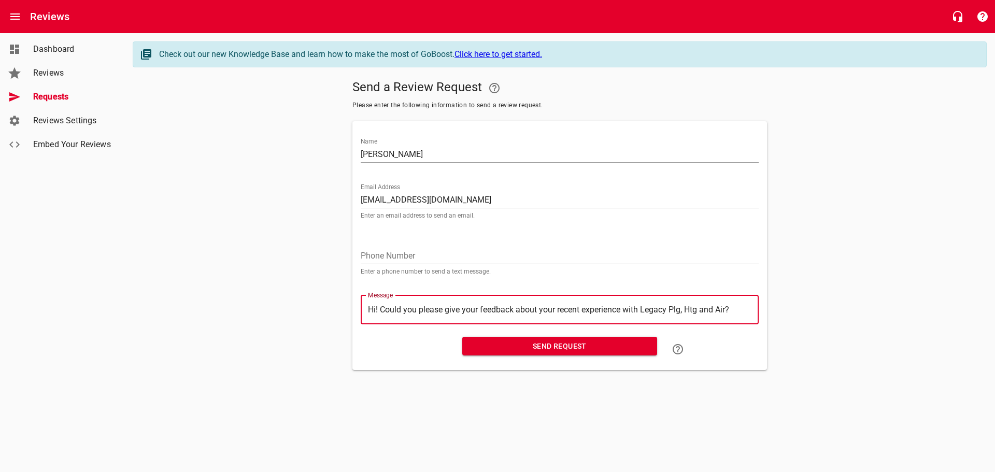
click at [566, 348] on span "Send Request" at bounding box center [560, 346] width 178 height 13
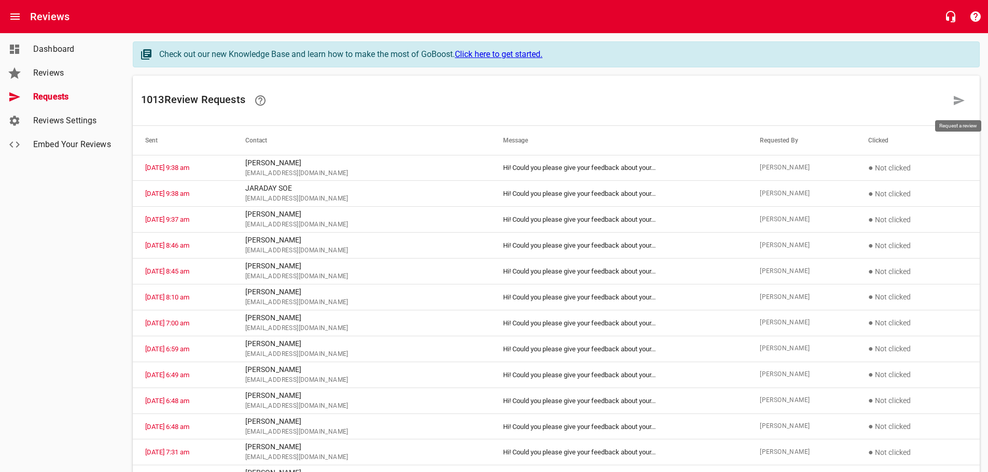
click at [964, 98] on icon at bounding box center [958, 100] width 12 height 12
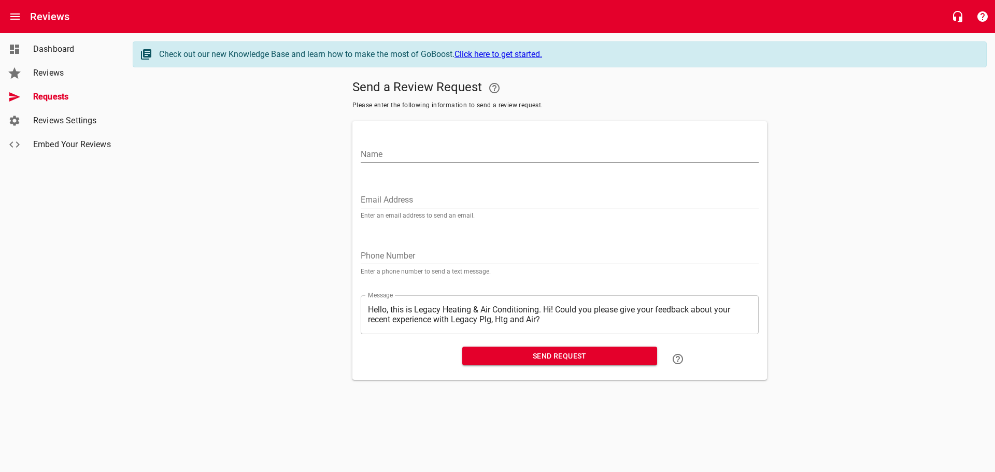
click at [384, 148] on input "Name" at bounding box center [560, 154] width 398 height 17
paste input "[EMAIL_ADDRESS][DOMAIN_NAME]"
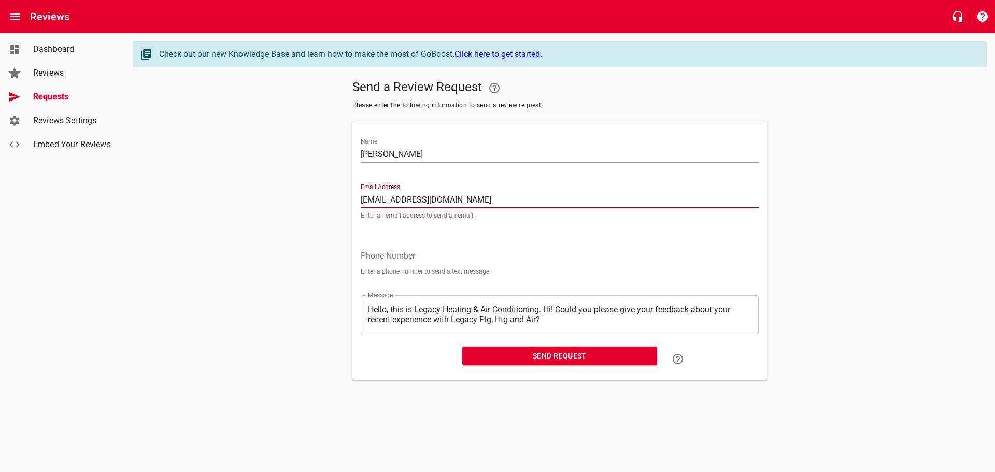
click at [545, 311] on textarea "Hello, this is Legacy Heating & Air Conditioning. Hi! Could you please give you…" at bounding box center [560, 315] width 384 height 20
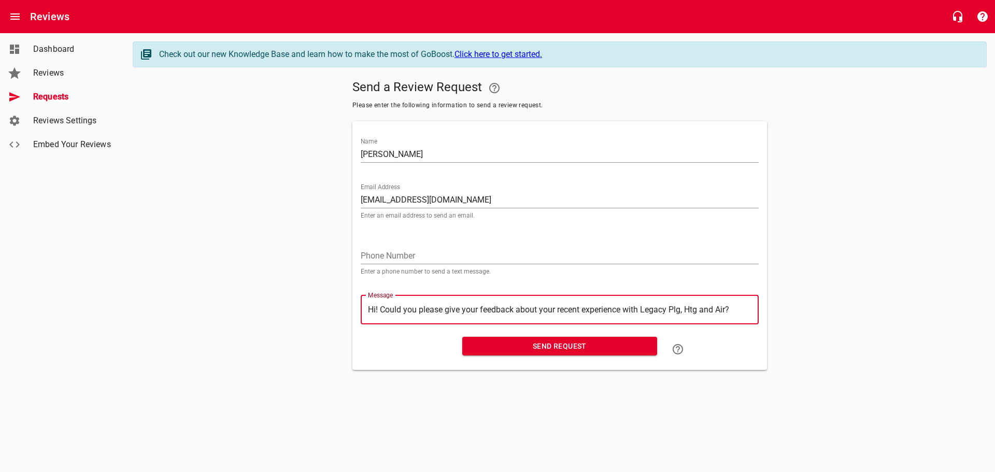
click at [522, 343] on span "Send Request" at bounding box center [560, 346] width 178 height 13
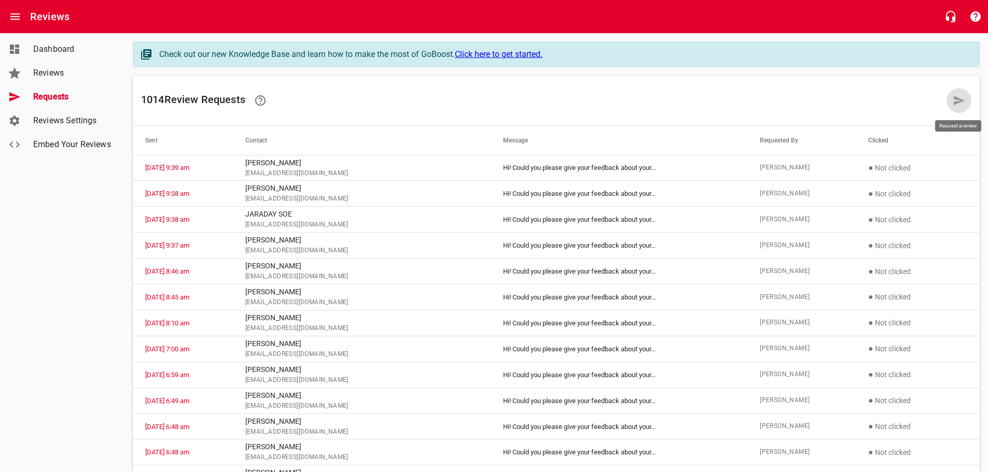
click at [951, 99] on link at bounding box center [958, 100] width 25 height 25
